Goal: Task Accomplishment & Management: Use online tool/utility

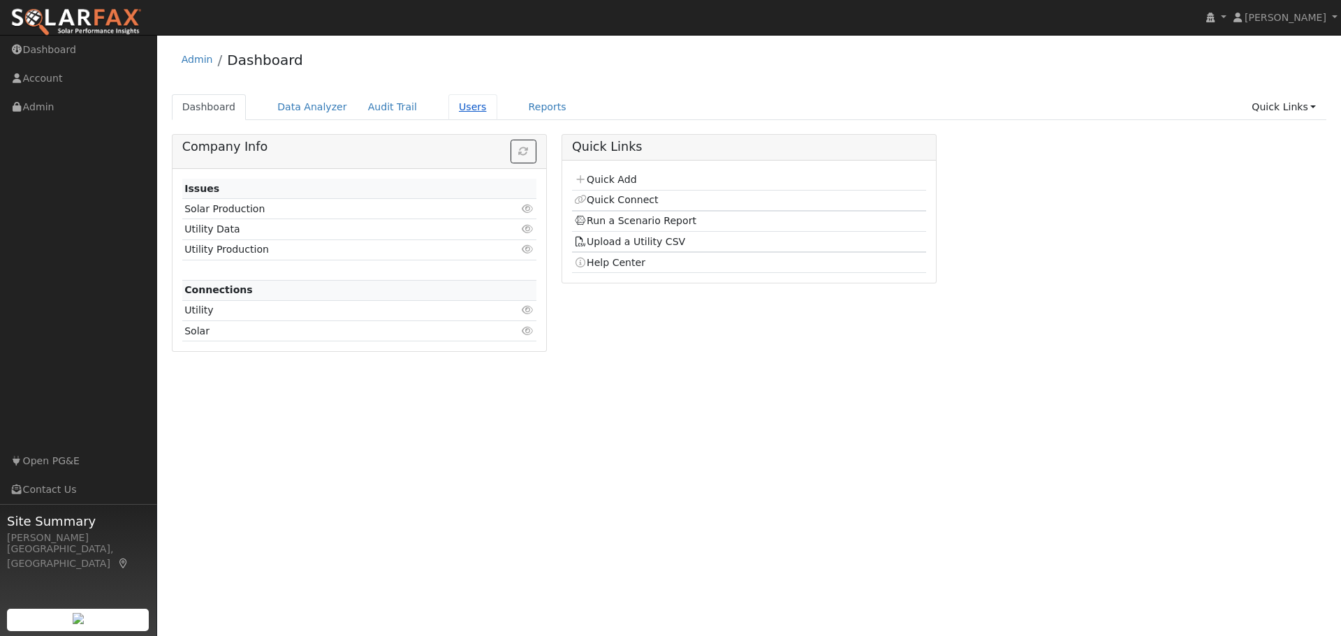
click at [449, 111] on link "Users" at bounding box center [472, 107] width 49 height 26
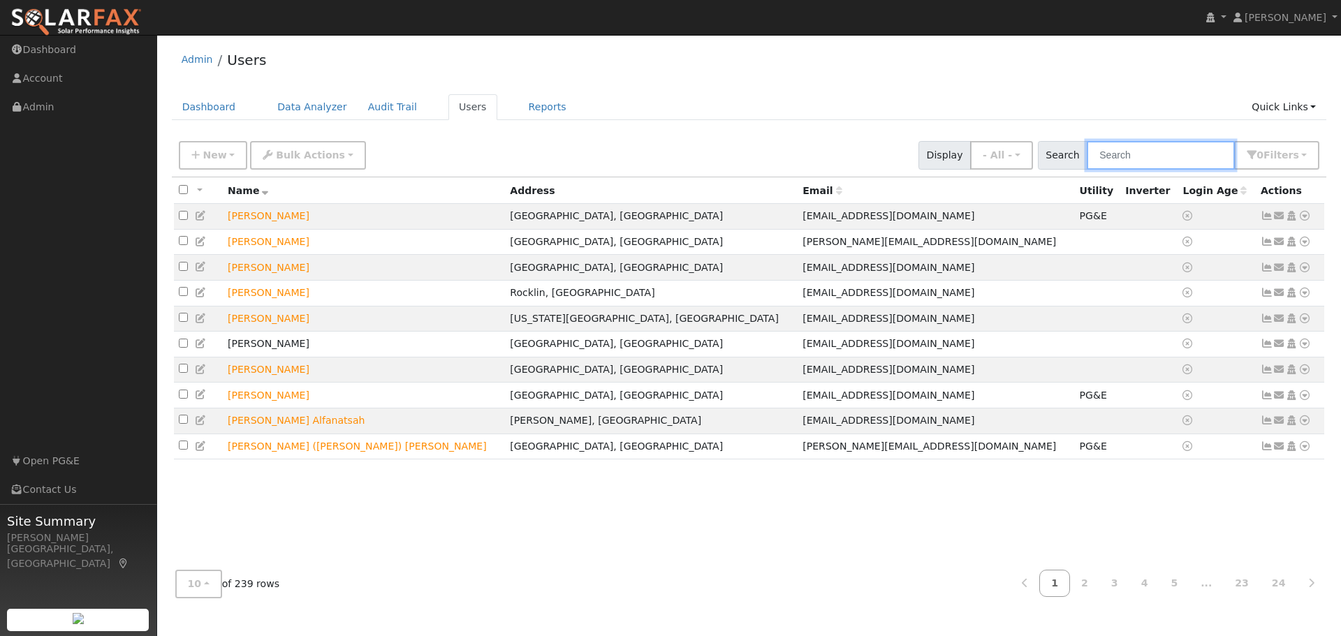
click at [1173, 149] on input "text" at bounding box center [1161, 155] width 148 height 29
type input "crider"
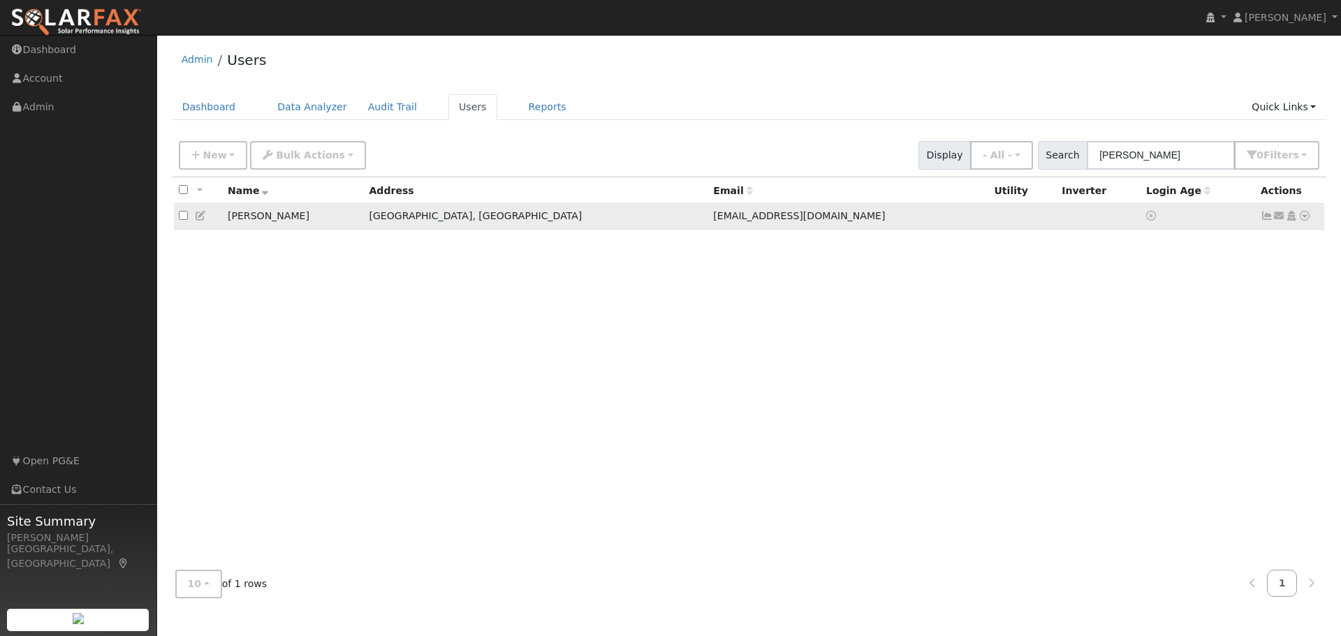
click at [1307, 219] on icon at bounding box center [1304, 216] width 13 height 10
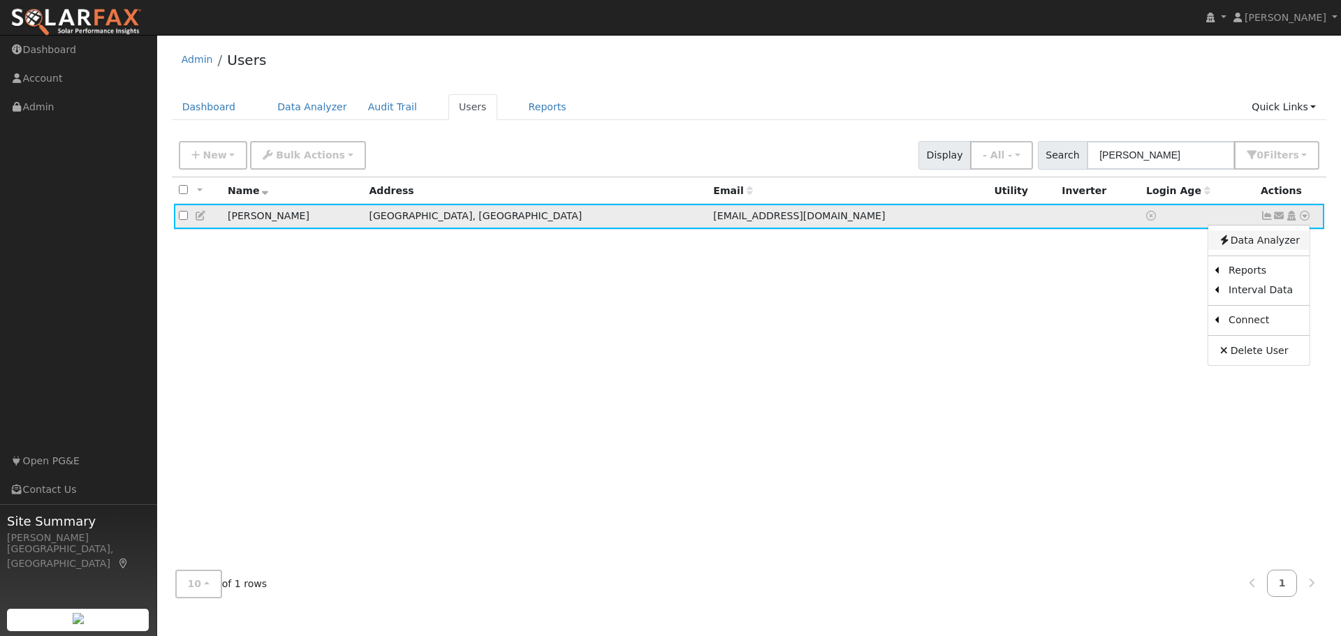
click at [1259, 247] on link "Data Analyzer" at bounding box center [1258, 240] width 101 height 20
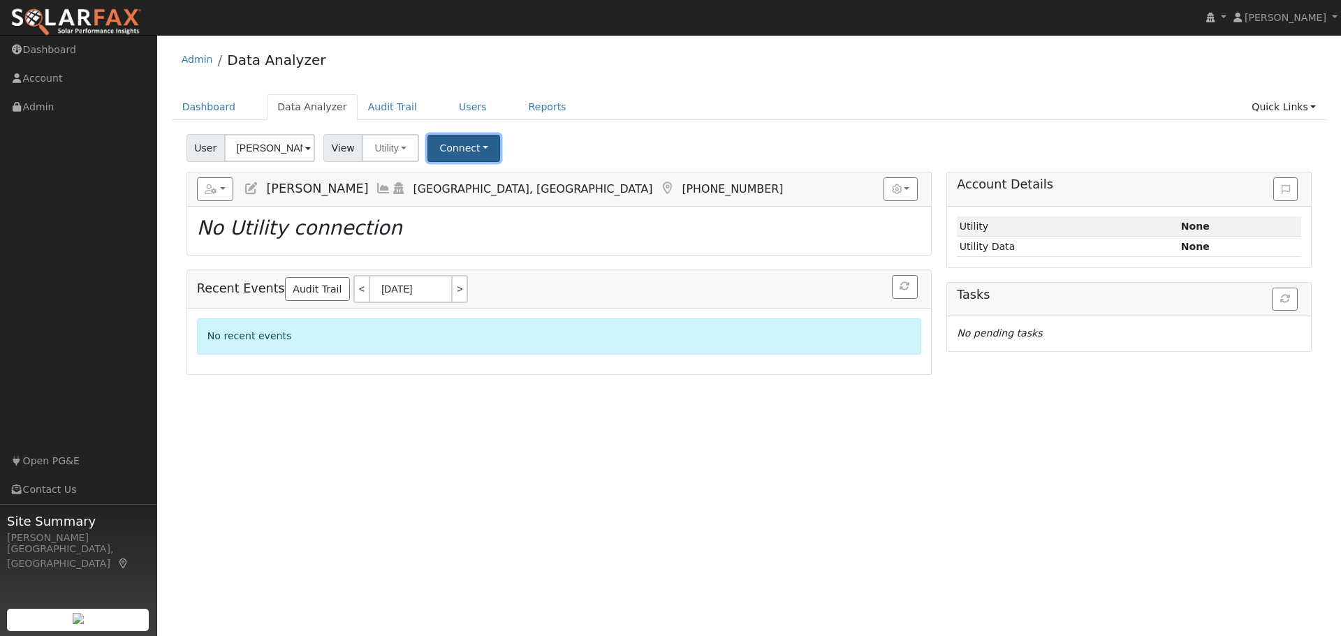
click at [436, 151] on button "Connect" at bounding box center [463, 148] width 73 height 27
click at [474, 173] on link "Select a Provider" at bounding box center [483, 179] width 109 height 20
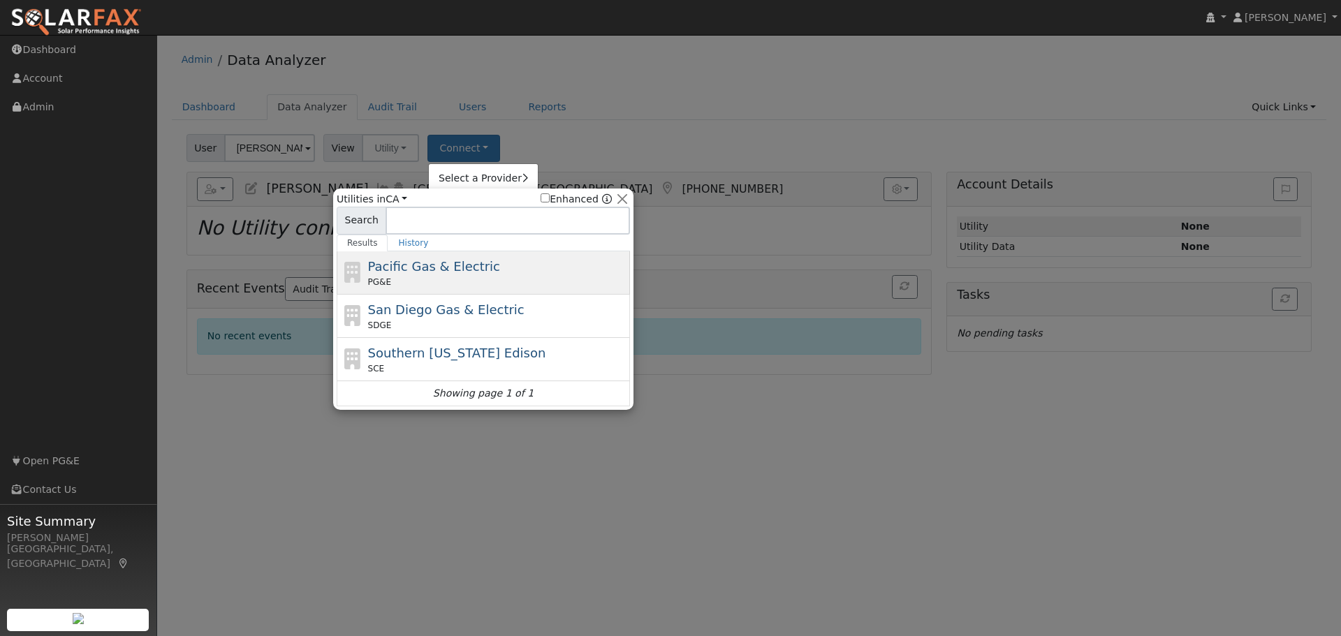
click at [478, 272] on div "Pacific Gas & Electric PG&E" at bounding box center [497, 272] width 259 height 31
